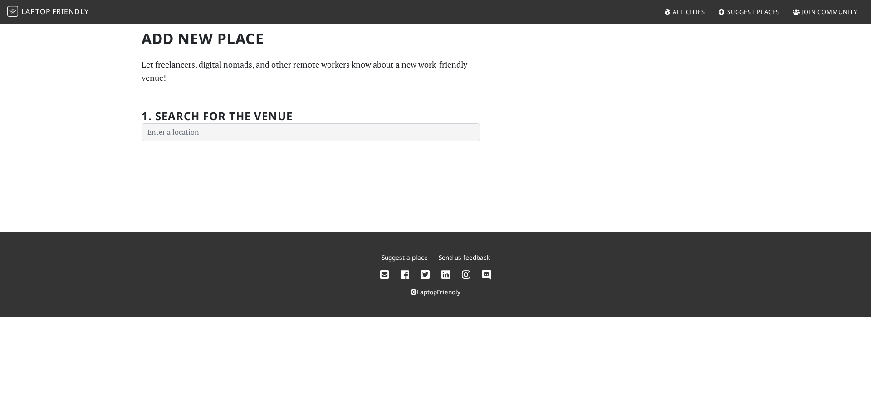
click at [238, 123] on div "1. Search for the venue" at bounding box center [311, 120] width 338 height 43
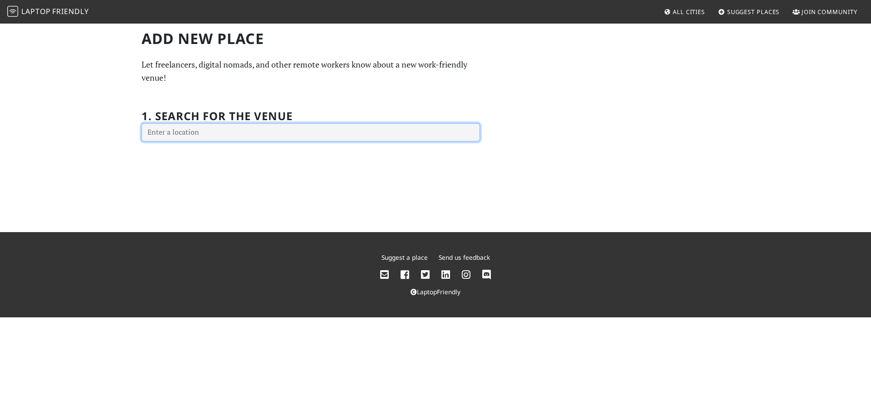
click at [232, 130] on input "text" at bounding box center [311, 132] width 338 height 18
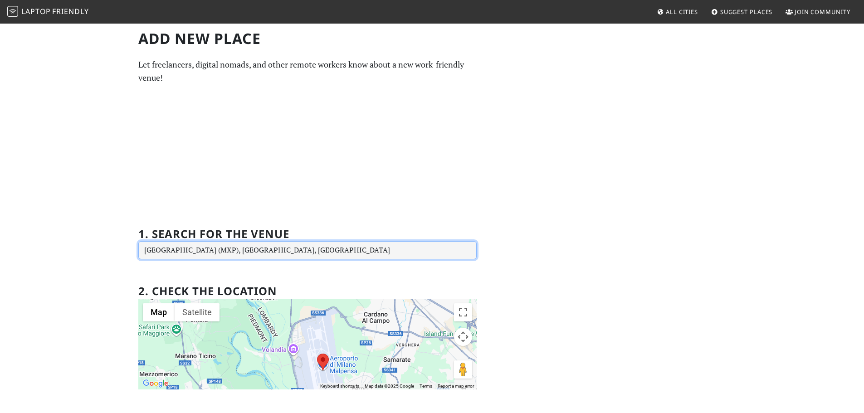
scroll to position [181, 0]
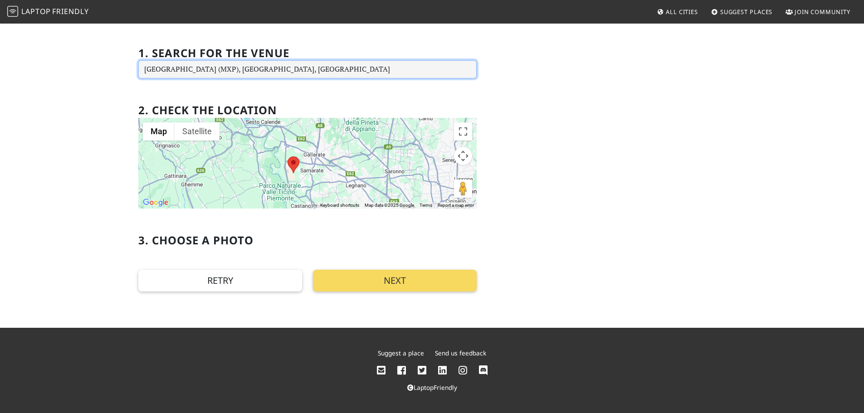
type input "Milano Malpensa Airport (MXP), 21010 Ferno VA, Italy"
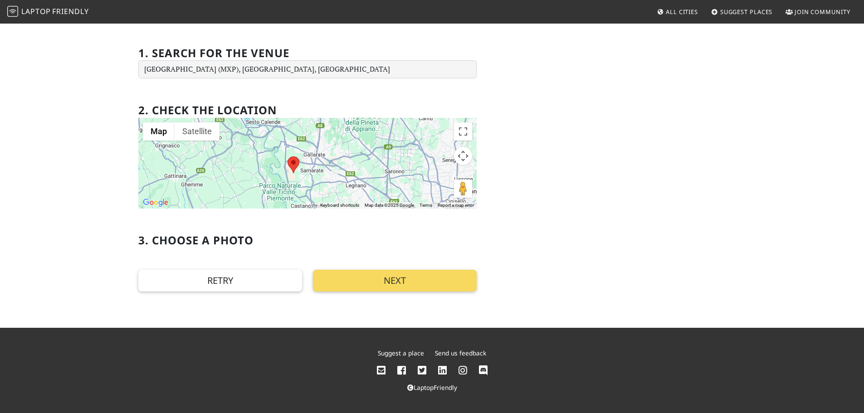
click at [381, 284] on button "Next" at bounding box center [395, 281] width 164 height 22
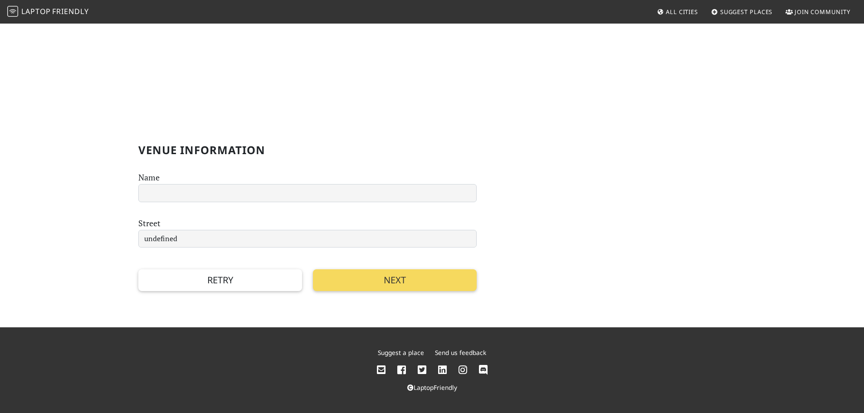
scroll to position [0, 0]
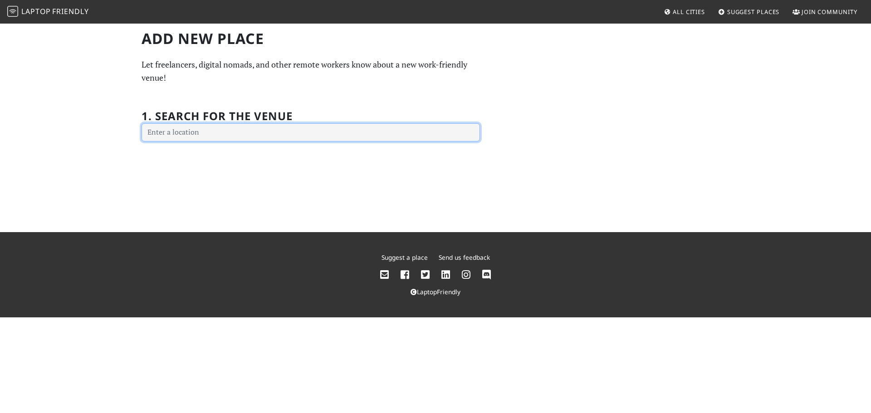
click at [229, 133] on input "text" at bounding box center [311, 132] width 338 height 18
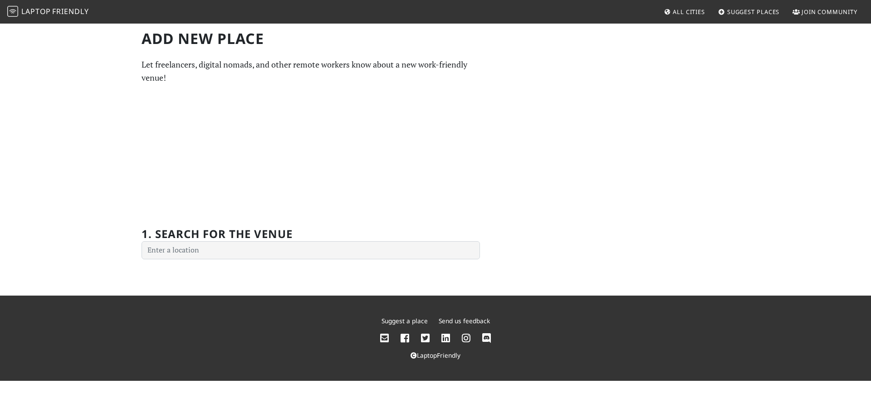
click at [686, 13] on span "All Cities" at bounding box center [689, 12] width 32 height 8
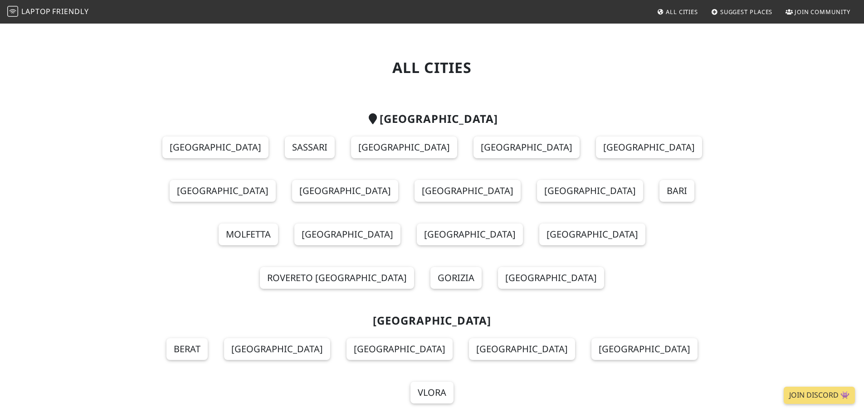
click at [751, 11] on span "Suggest Places" at bounding box center [746, 12] width 53 height 8
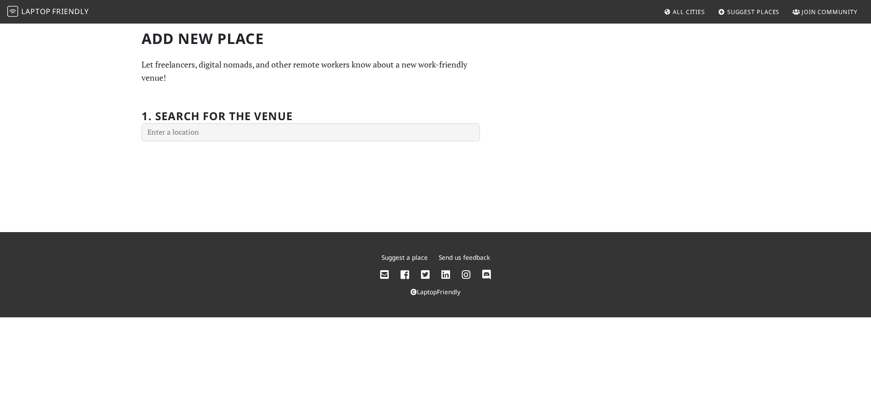
click at [609, 102] on div "Add new Place Let freelancers, digital nomads, and other remote workers know ab…" at bounding box center [435, 86] width 599 height 112
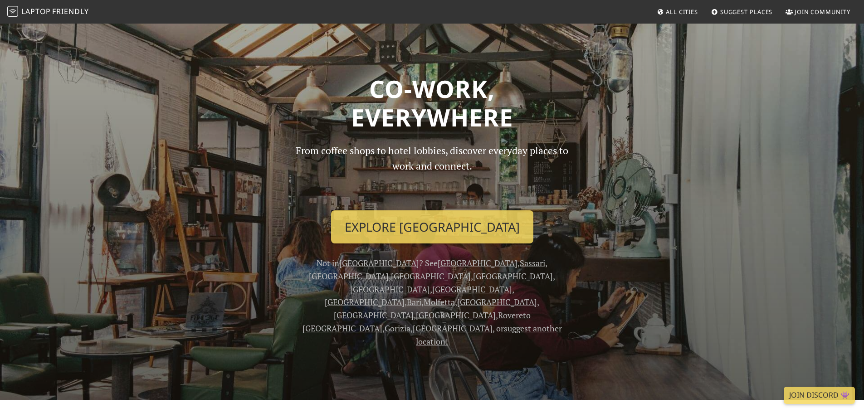
click at [675, 10] on span "All Cities" at bounding box center [682, 12] width 32 height 8
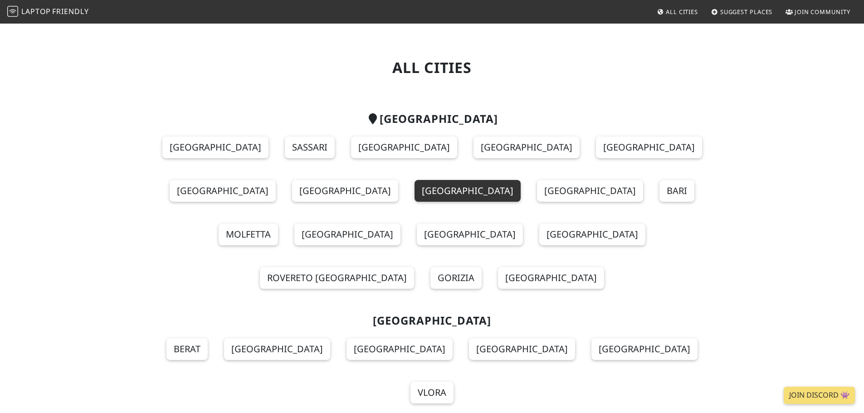
click at [521, 180] on link "Milan" at bounding box center [468, 191] width 106 height 22
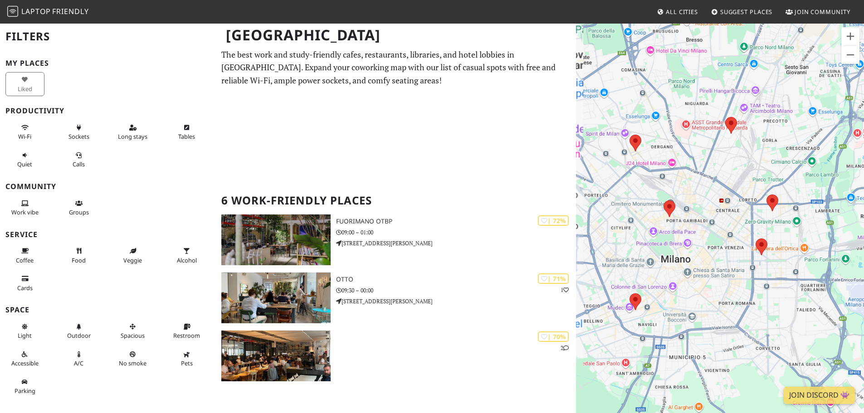
click at [623, 187] on div "Per navigare, premi i tasti Freccia." at bounding box center [720, 229] width 288 height 413
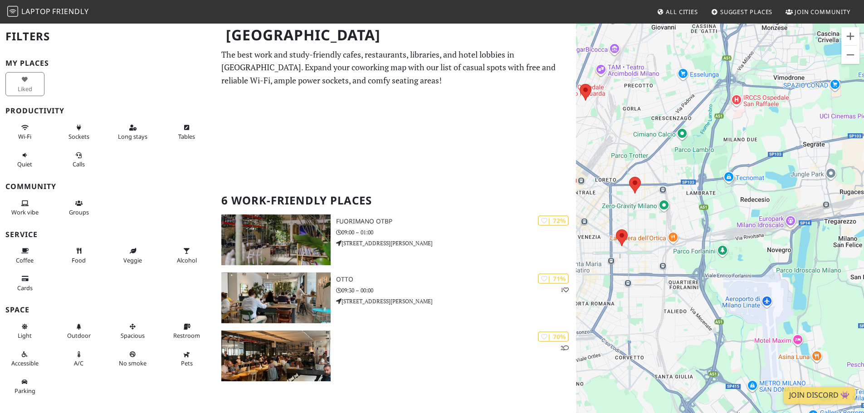
drag, startPoint x: 594, startPoint y: 205, endPoint x: 641, endPoint y: 209, distance: 47.4
click at [641, 209] on div "Per navigare, premi i tasti Freccia." at bounding box center [720, 229] width 288 height 413
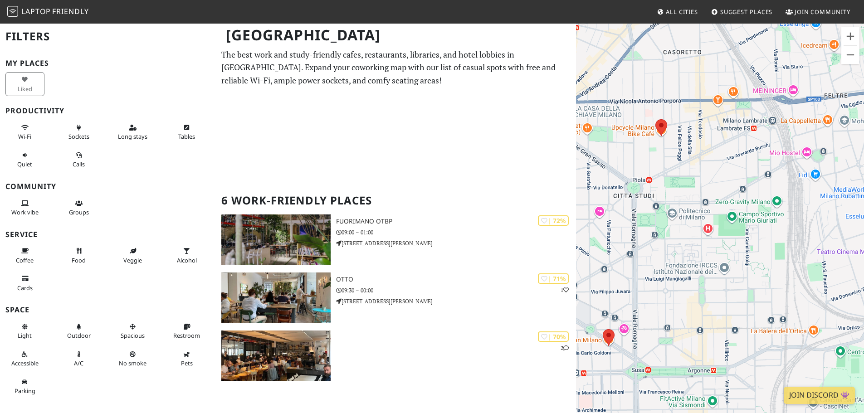
drag, startPoint x: 607, startPoint y: 166, endPoint x: 639, endPoint y: 164, distance: 31.8
click at [639, 164] on div "Per navigare, premi i tasti Freccia." at bounding box center [720, 229] width 288 height 413
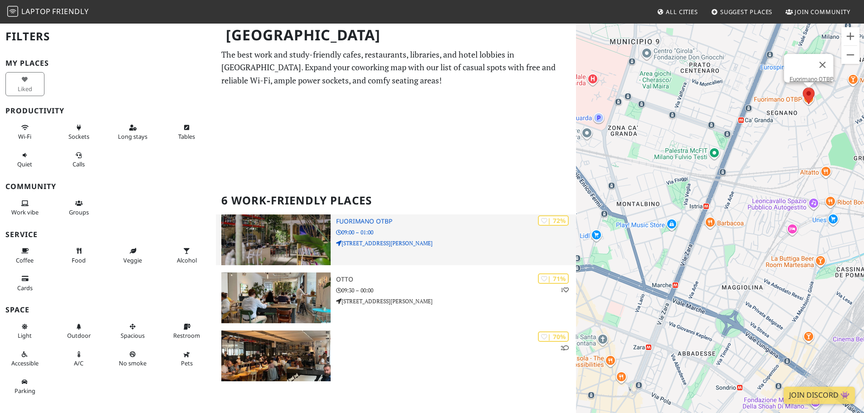
click at [376, 228] on p "09:00 – 01:00" at bounding box center [456, 232] width 240 height 9
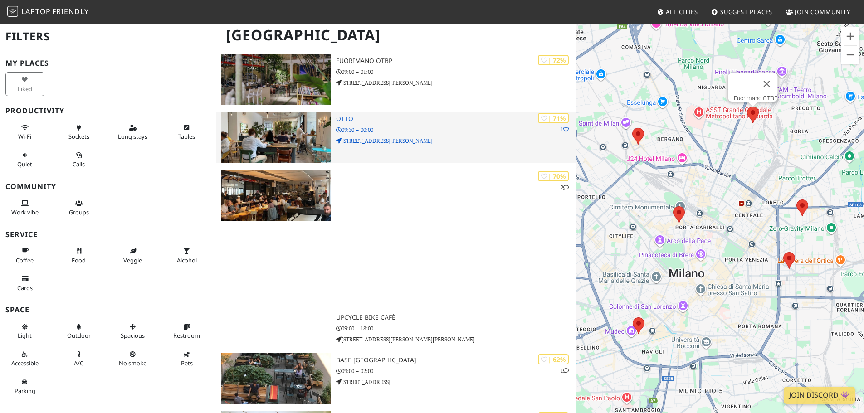
scroll to position [161, 0]
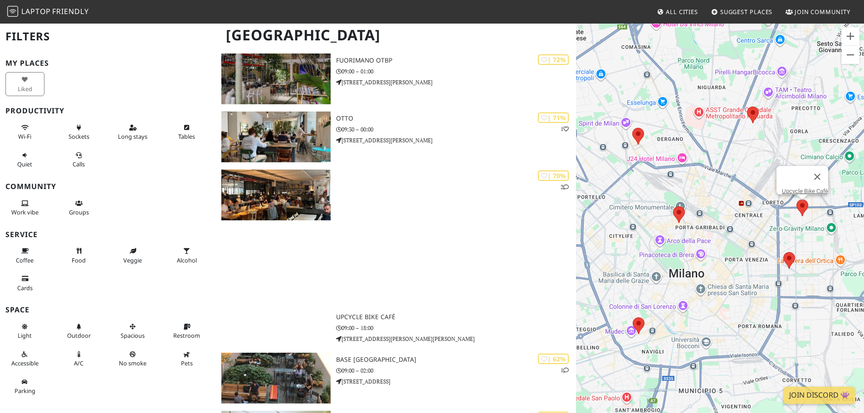
click at [797, 200] on area at bounding box center [797, 200] width 0 height 0
click at [791, 188] on link "Upcycle Bike Cafè" at bounding box center [805, 191] width 46 height 7
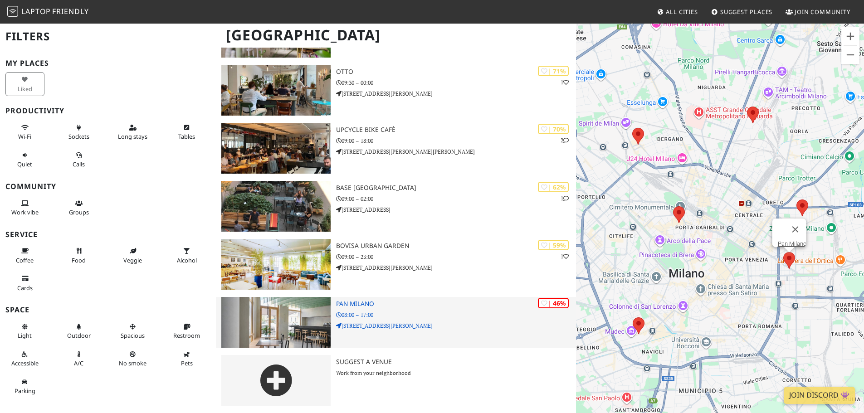
scroll to position [119, 0]
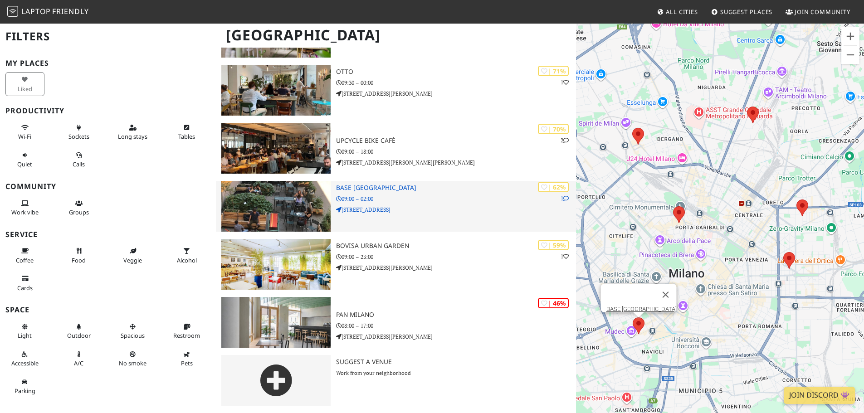
click at [370, 187] on h3 "BASE Milano" at bounding box center [456, 188] width 240 height 8
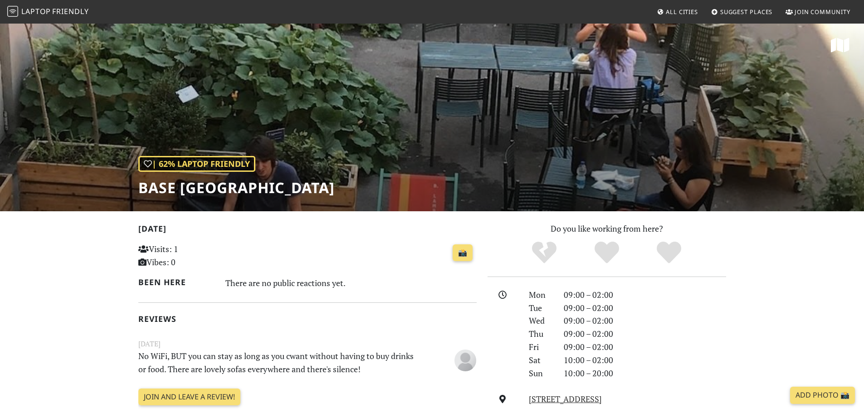
scroll to position [50, 0]
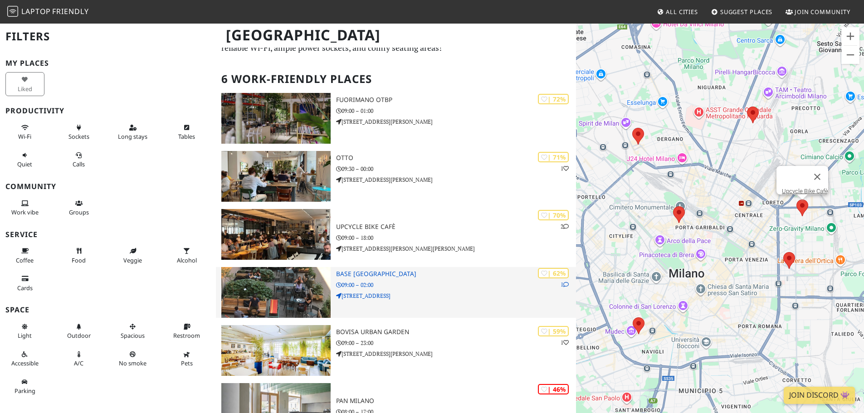
scroll to position [28, 0]
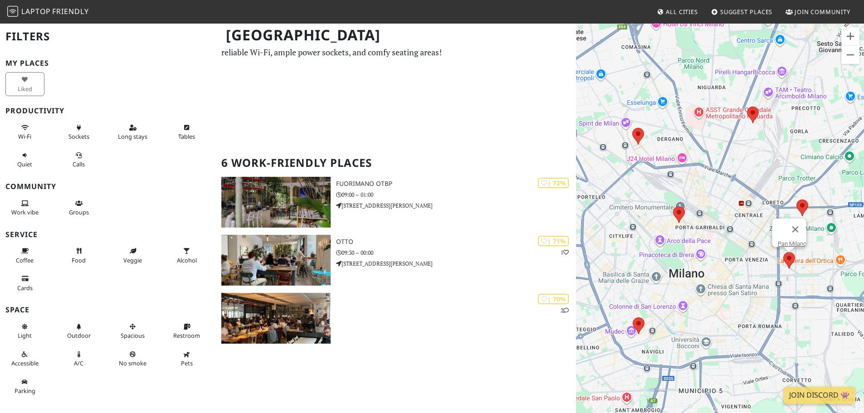
click at [783, 252] on area at bounding box center [783, 252] width 0 height 0
click at [787, 240] on link "Pan Milano" at bounding box center [792, 243] width 29 height 7
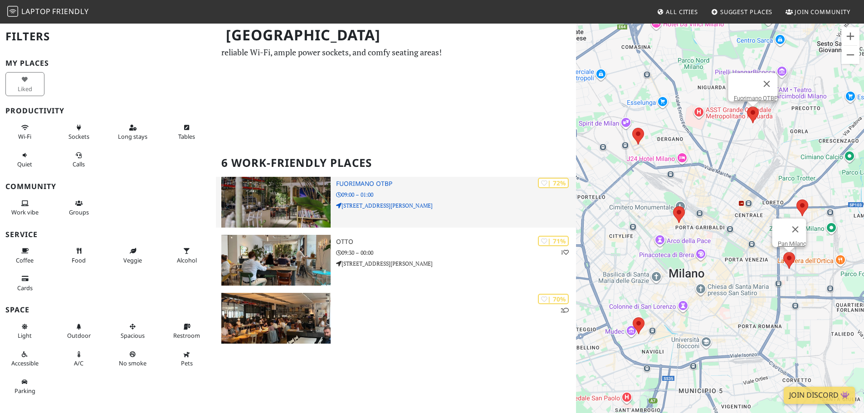
click at [353, 183] on h3 "Fuorimano OTBP" at bounding box center [456, 184] width 240 height 8
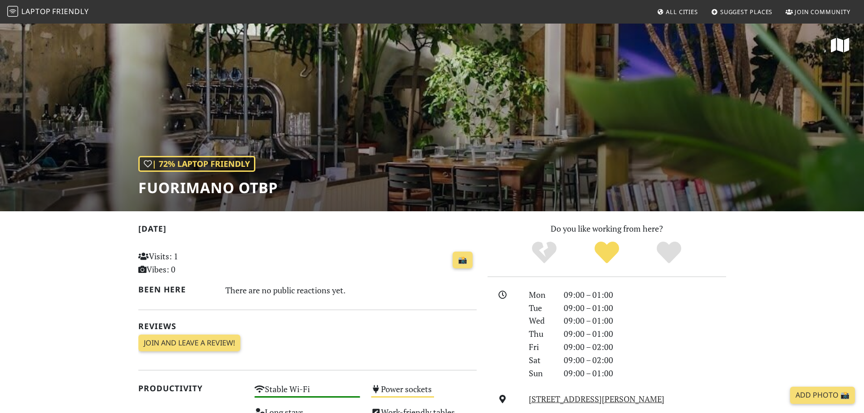
click at [843, 36] on div "| 72% Laptop Friendly Fuorimano OTBP" at bounding box center [432, 117] width 864 height 189
click at [839, 46] on icon at bounding box center [840, 45] width 19 height 16
